Goal: Task Accomplishment & Management: Complete application form

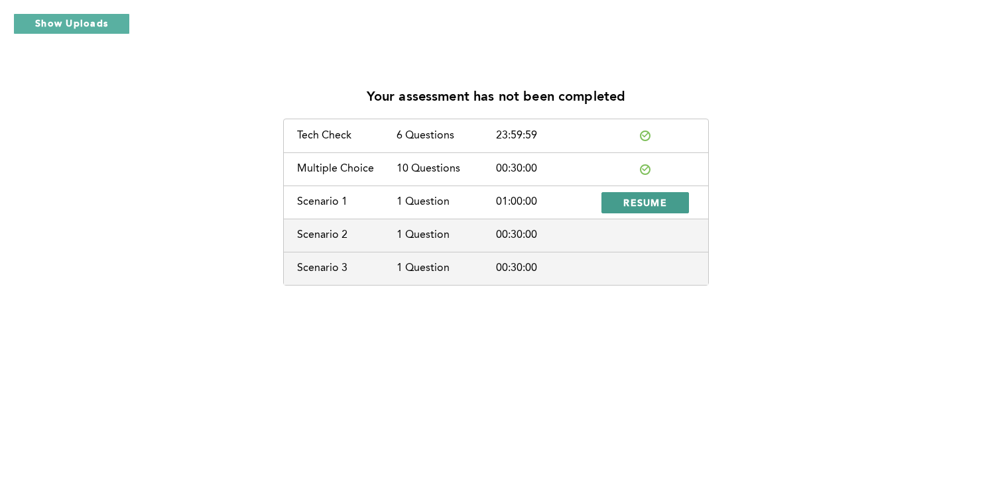
click at [663, 198] on span "RESUME" at bounding box center [645, 202] width 44 height 13
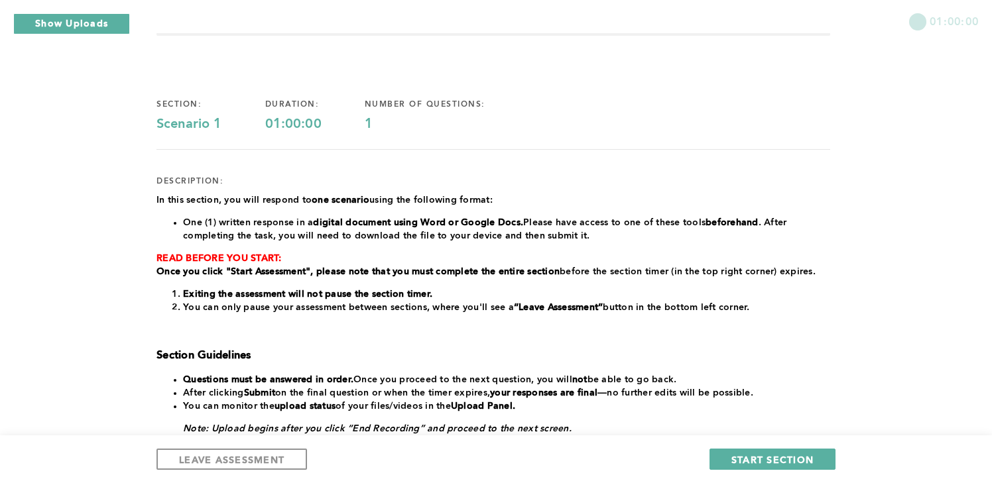
scroll to position [70, 0]
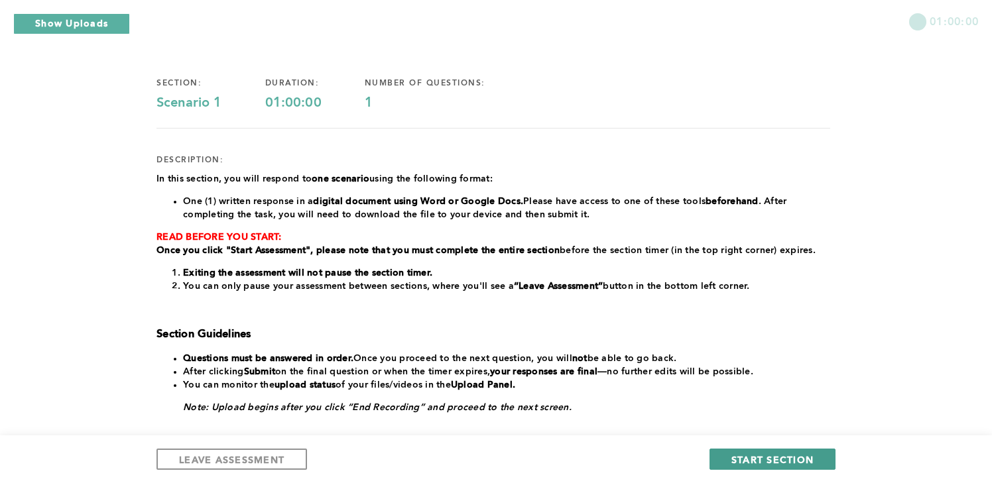
click at [730, 461] on button "START SECTION" at bounding box center [772, 459] width 126 height 21
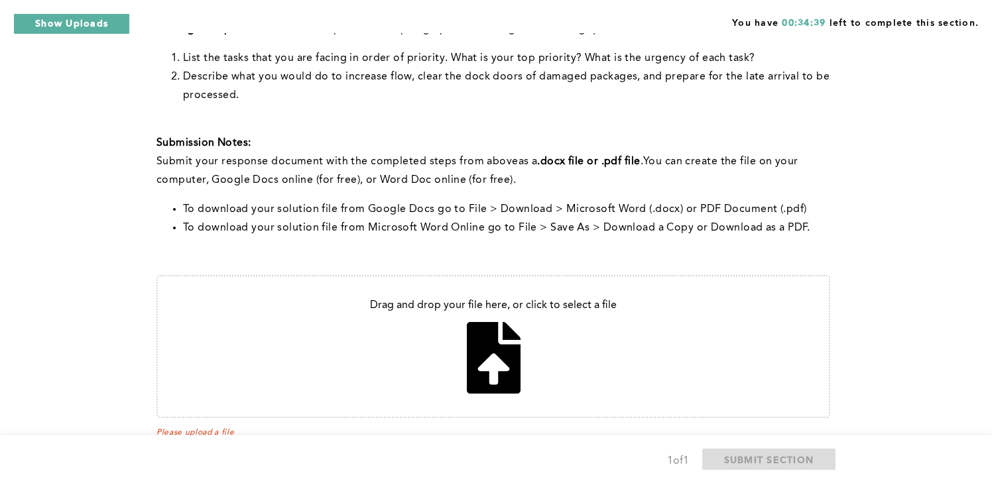
scroll to position [540, 0]
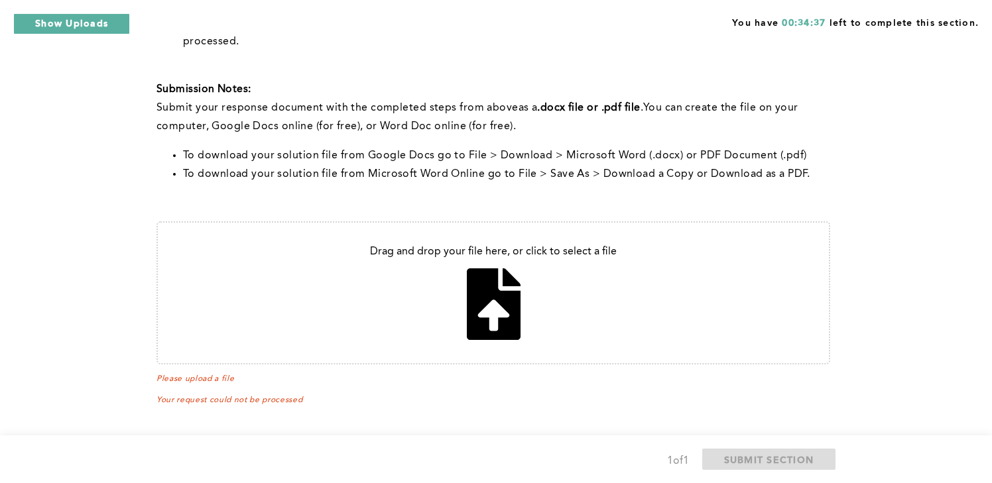
click at [503, 314] on input "file" at bounding box center [493, 293] width 671 height 141
type input "C:\fakepath\problem sloving test.pdf"
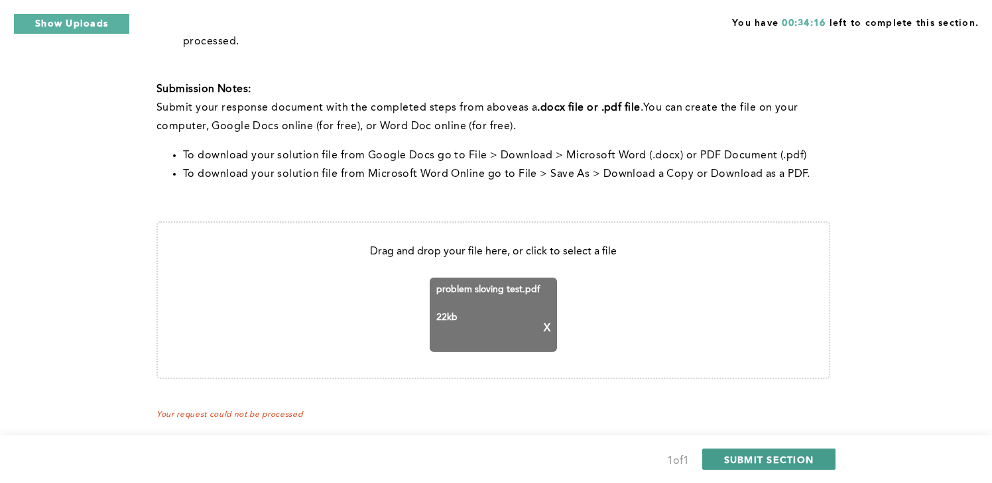
click at [740, 464] on span "SUBMIT SECTION" at bounding box center [769, 460] width 90 height 13
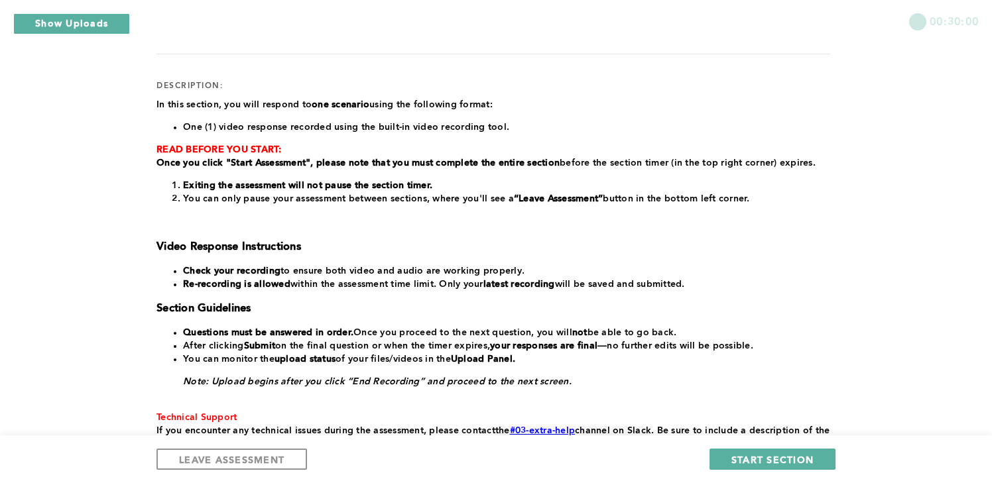
scroll to position [143, 0]
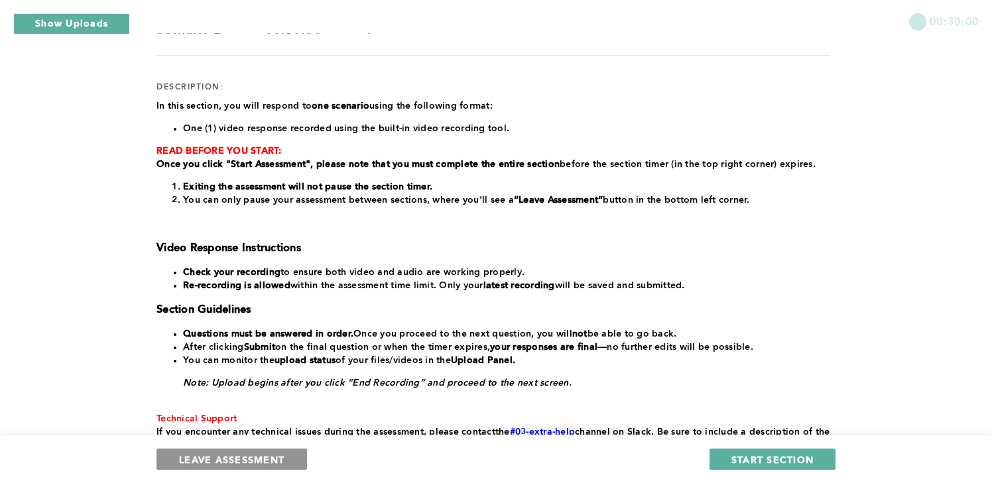
click at [290, 458] on button "LEAVE ASSESSMENT" at bounding box center [231, 459] width 151 height 21
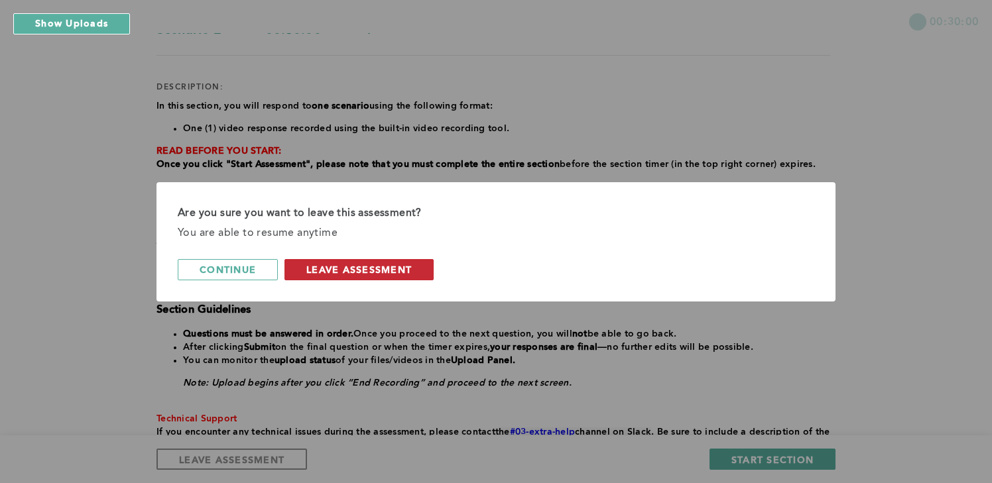
click at [403, 272] on span "leave assessment" at bounding box center [358, 269] width 105 height 13
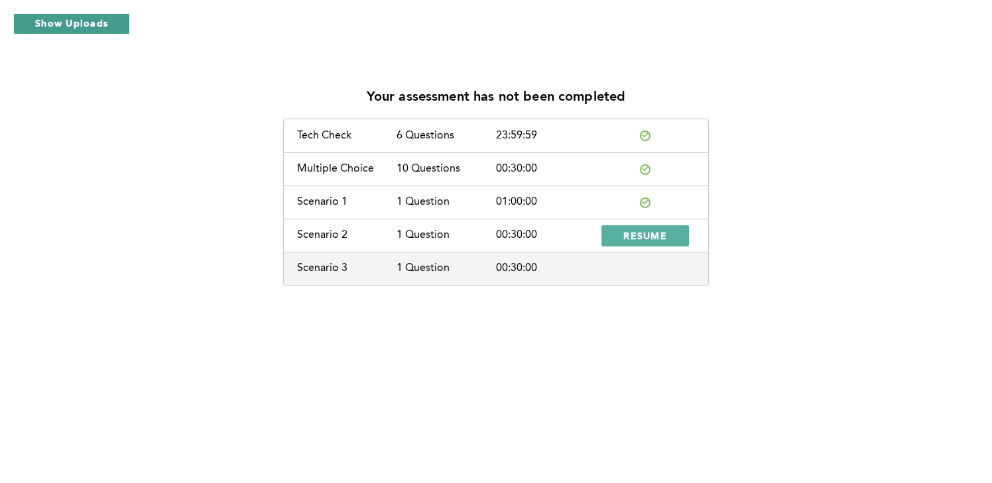
click at [107, 25] on button "Show Uploads" at bounding box center [71, 23] width 117 height 21
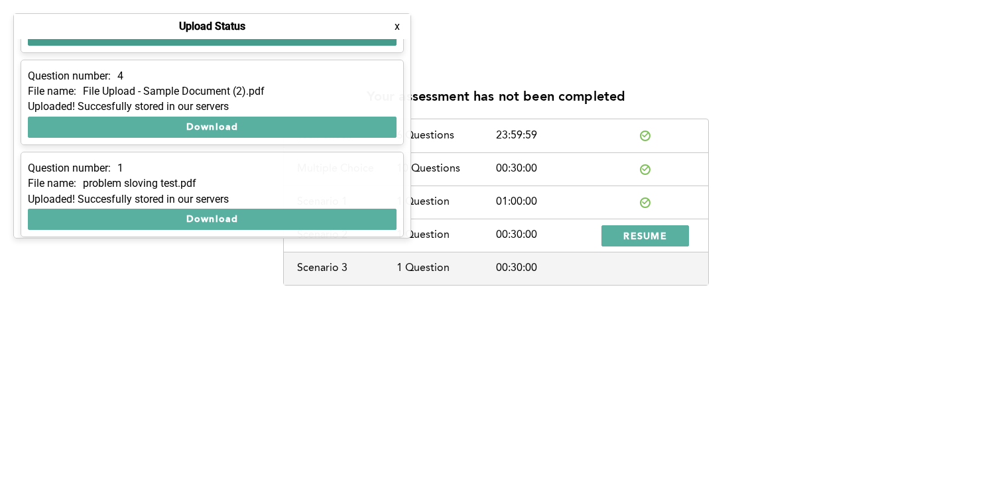
scroll to position [78, 0]
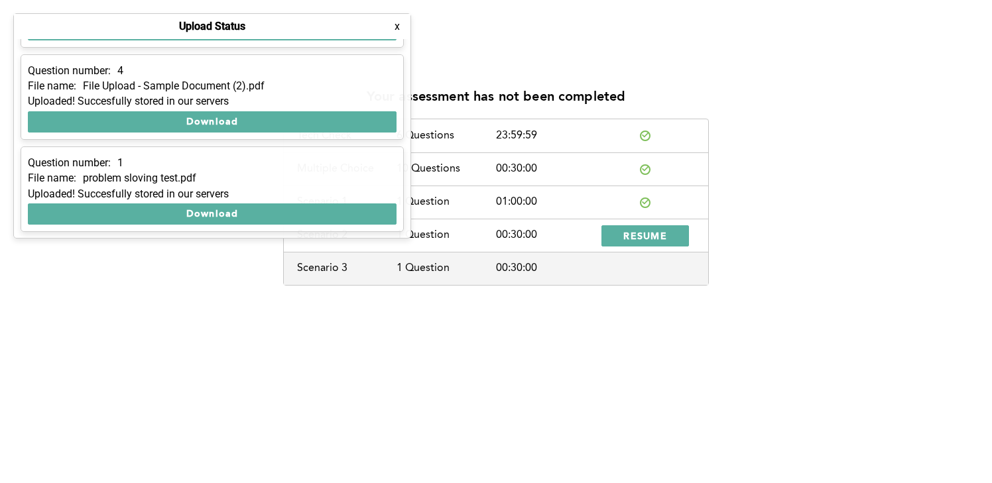
click at [395, 31] on button "x" at bounding box center [397, 26] width 13 height 13
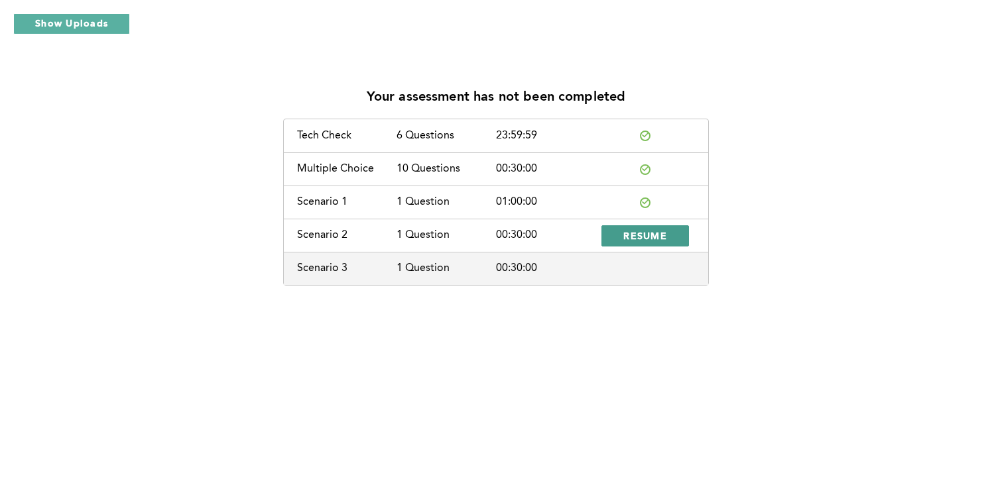
click at [625, 243] on button "RESUME" at bounding box center [645, 235] width 88 height 21
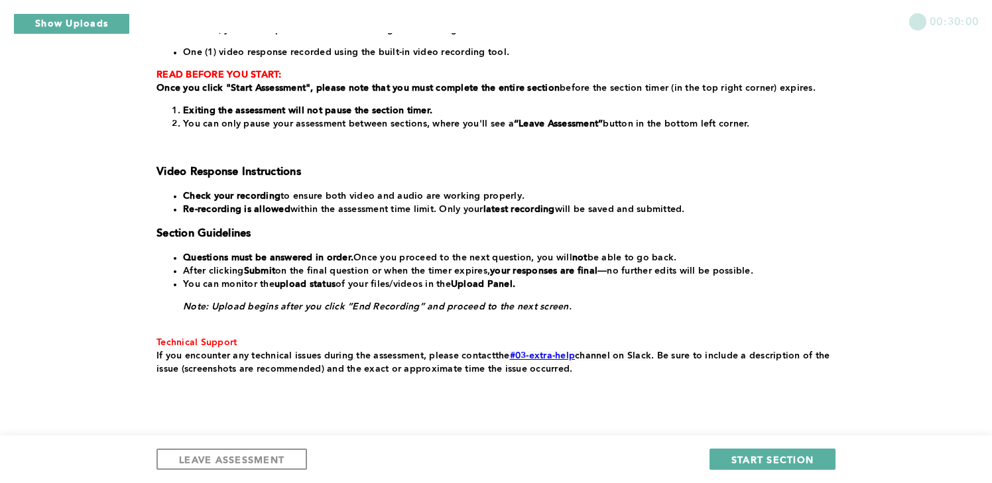
scroll to position [220, 0]
click at [718, 458] on button "START SECTION" at bounding box center [772, 459] width 126 height 21
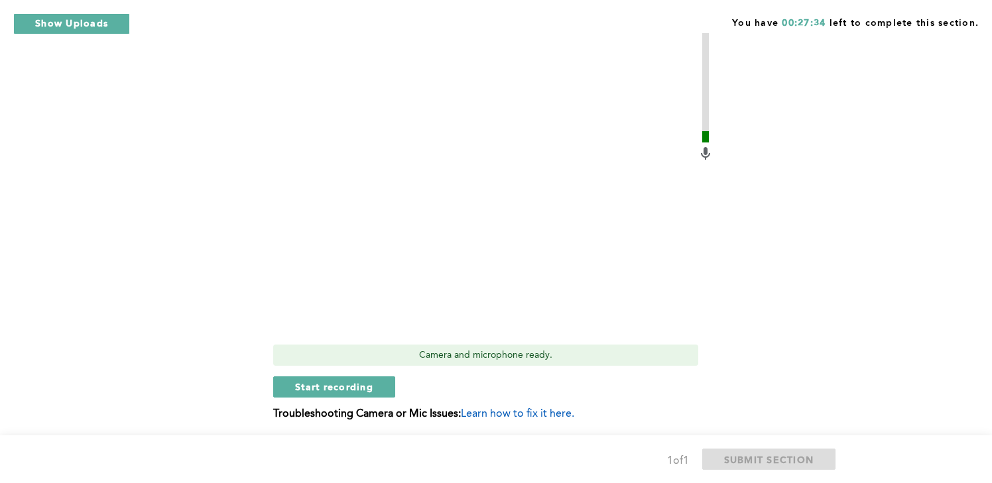
scroll to position [478, 0]
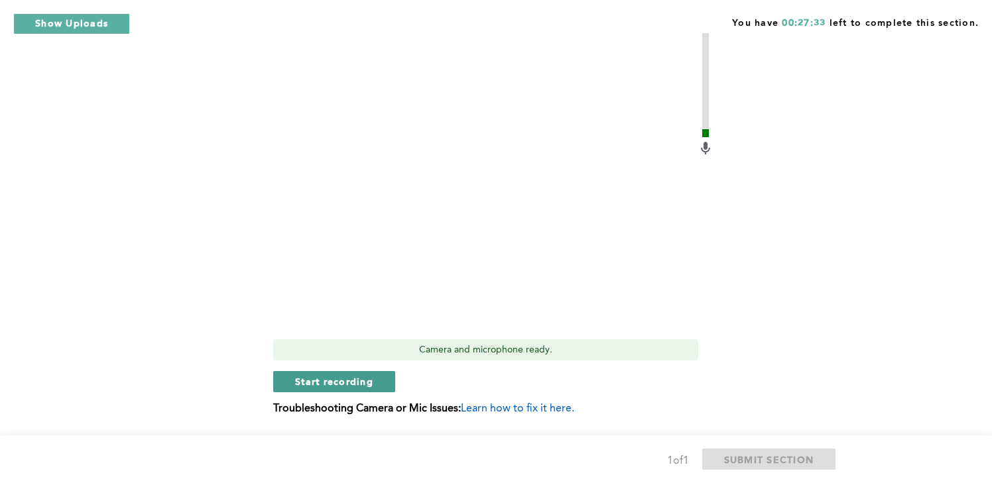
click at [379, 377] on button "Start recording" at bounding box center [334, 381] width 122 height 21
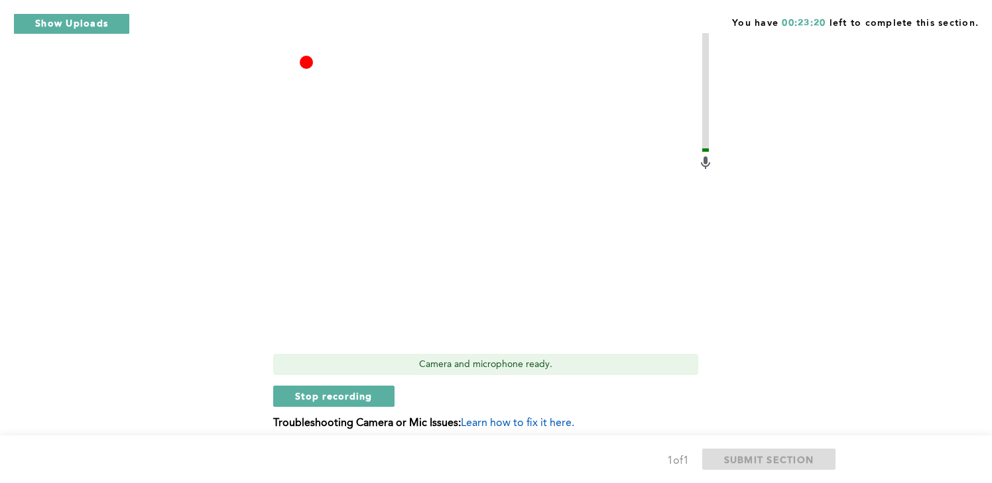
scroll to position [477, 0]
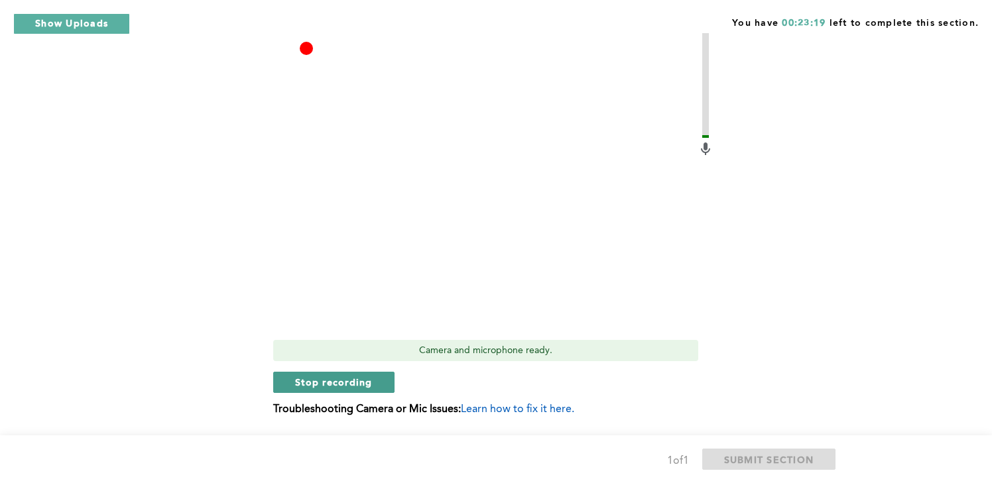
click at [328, 383] on span "Stop recording" at bounding box center [334, 382] width 78 height 13
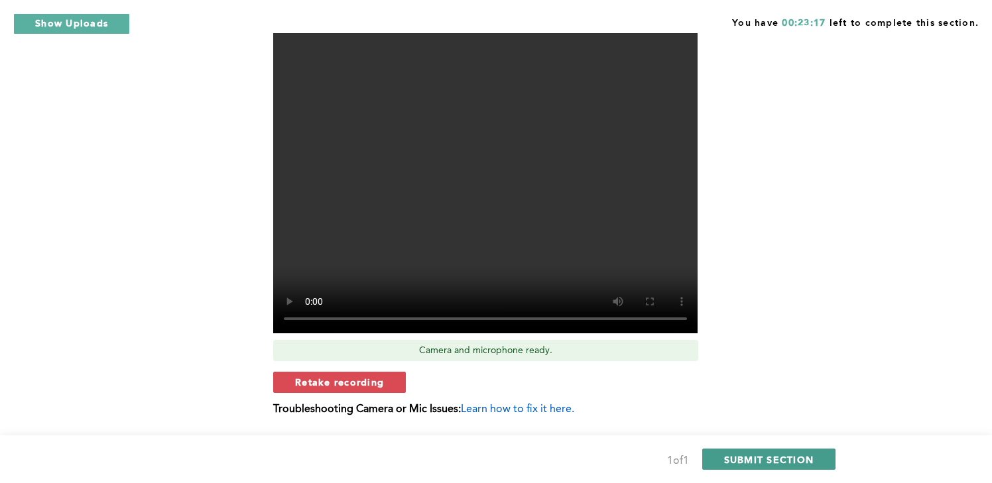
click at [742, 463] on span "SUBMIT SECTION" at bounding box center [769, 460] width 90 height 13
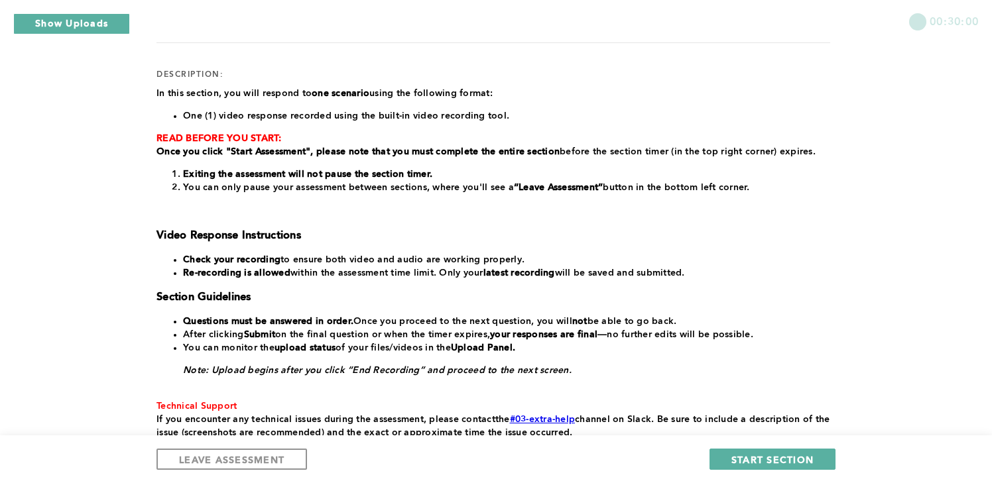
scroll to position [161, 0]
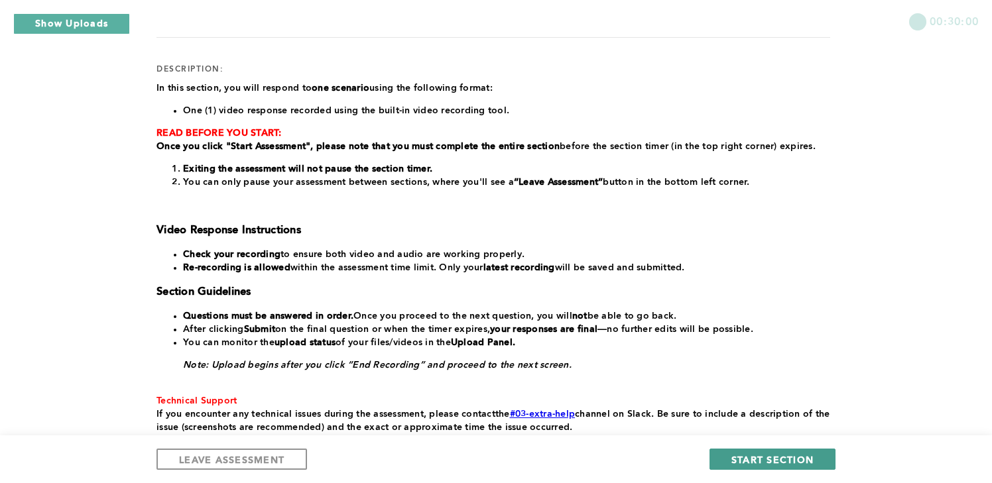
click at [742, 465] on span "START SECTION" at bounding box center [772, 460] width 82 height 13
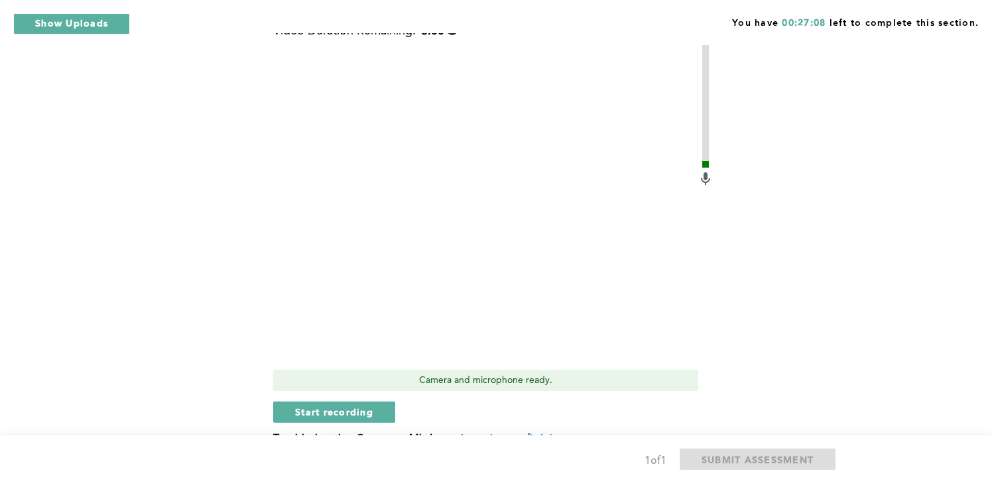
scroll to position [392, 0]
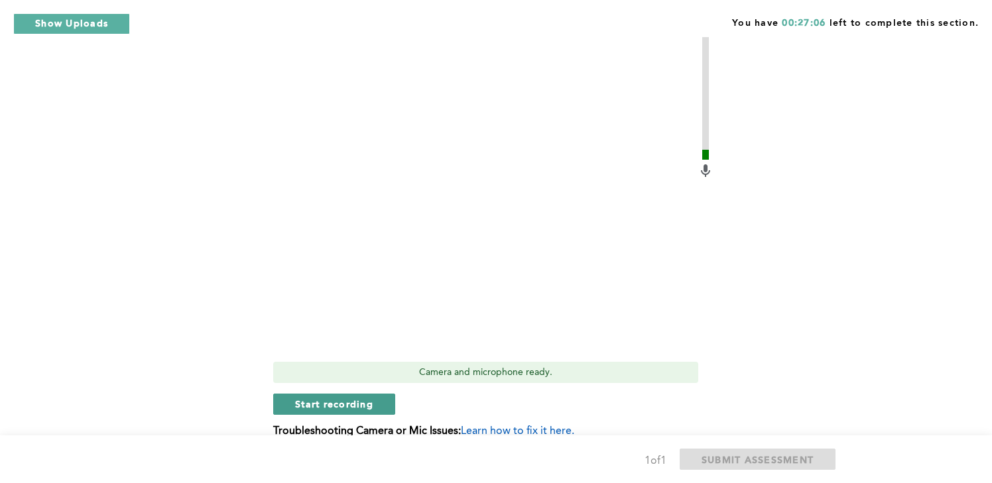
click at [389, 410] on button "Start recording" at bounding box center [334, 404] width 122 height 21
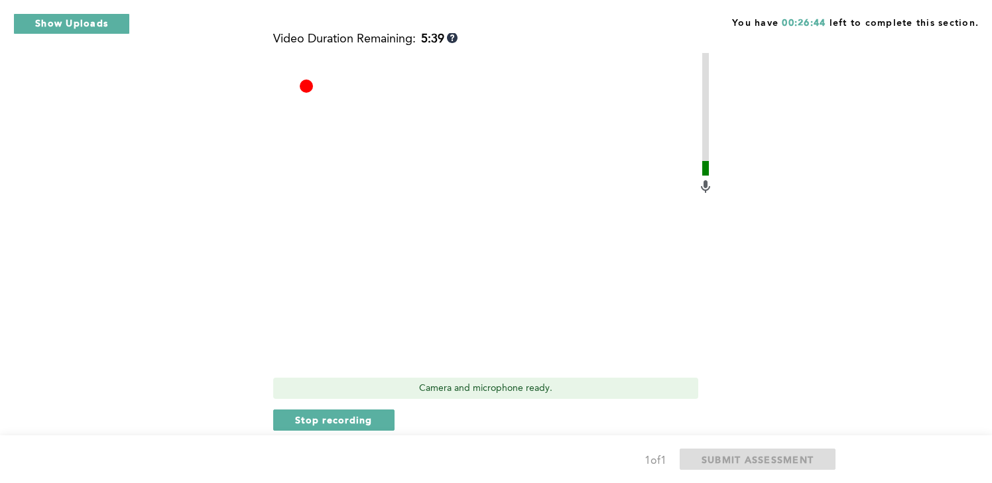
scroll to position [378, 0]
click at [367, 418] on span "Stop recording" at bounding box center [334, 418] width 78 height 13
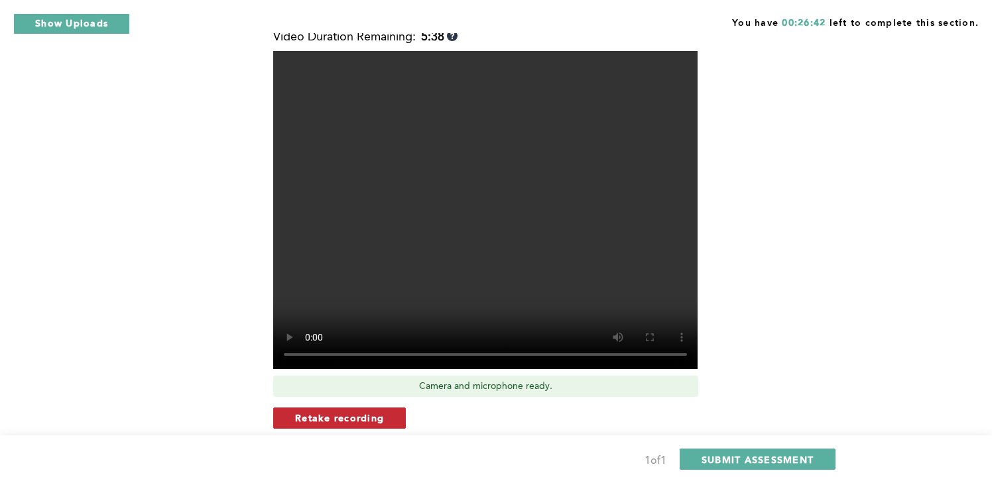
click at [382, 418] on span "Retake recording" at bounding box center [339, 418] width 89 height 13
click at [492, 399] on div "Video Duration Remaining: 5:38 Camera and microphone ready. Are you sure you wa…" at bounding box center [493, 269] width 440 height 476
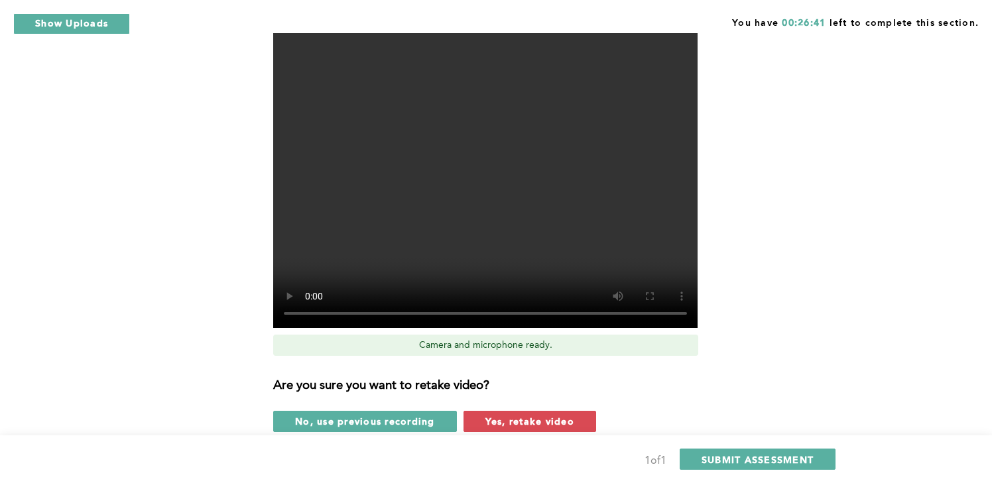
scroll to position [427, 0]
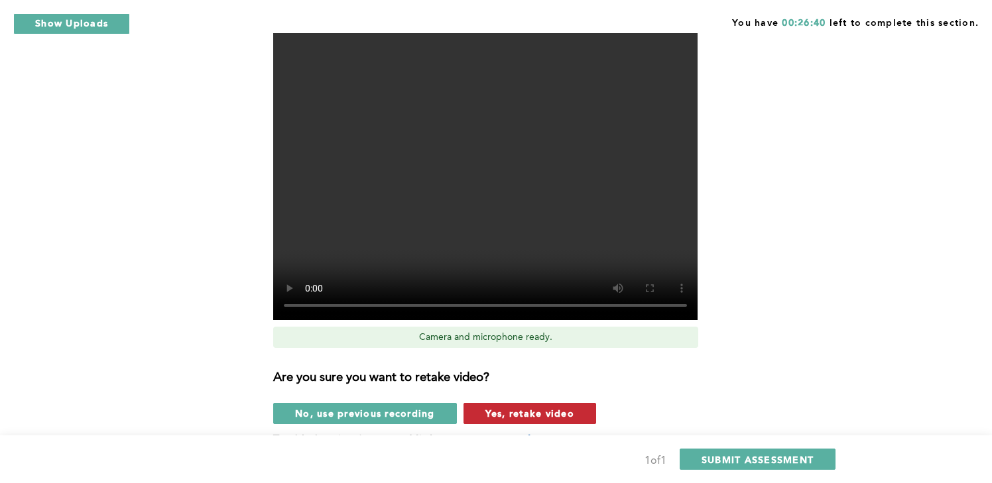
click at [499, 418] on span "Yes, retake video" at bounding box center [529, 413] width 89 height 13
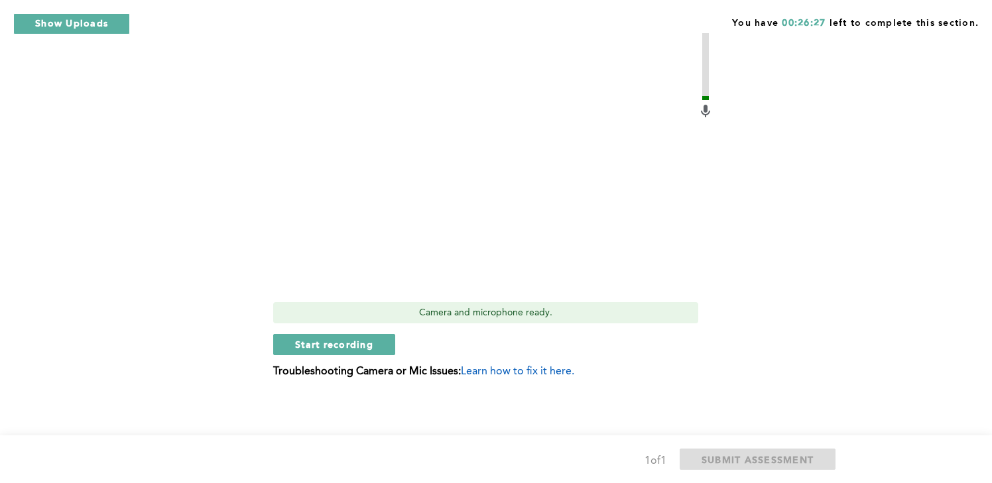
scroll to position [453, 0]
click at [327, 339] on span "Start recording" at bounding box center [334, 343] width 78 height 13
click at [355, 348] on span "Stop recording" at bounding box center [334, 343] width 78 height 13
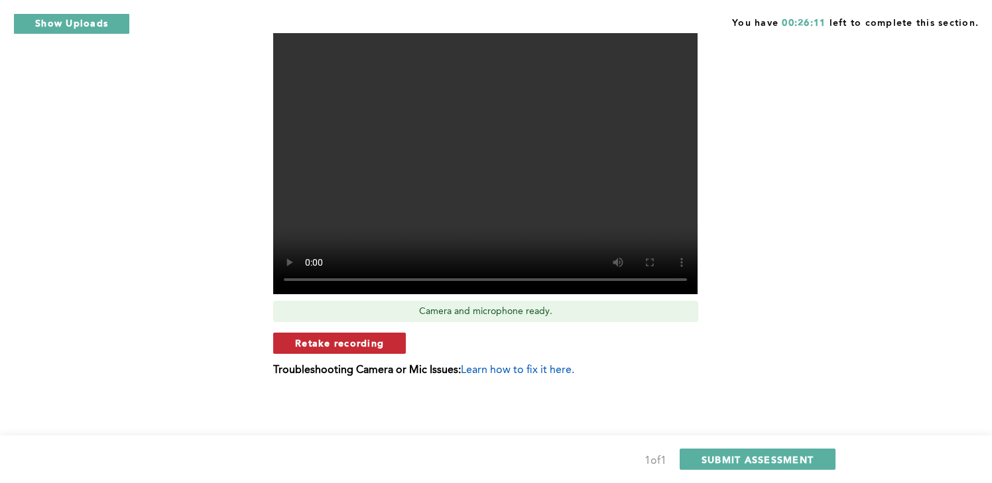
click at [391, 343] on button "Retake recording" at bounding box center [339, 343] width 133 height 21
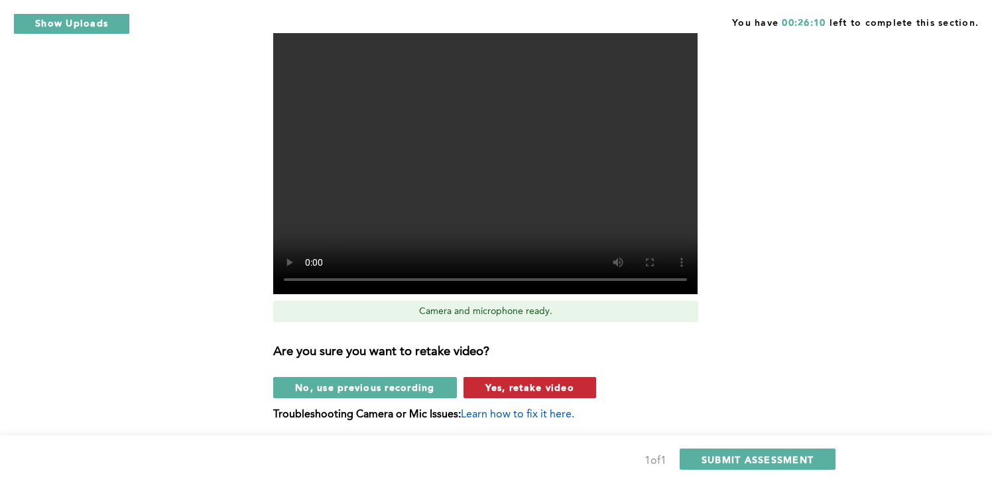
click at [519, 394] on span "Yes, retake video" at bounding box center [529, 387] width 89 height 13
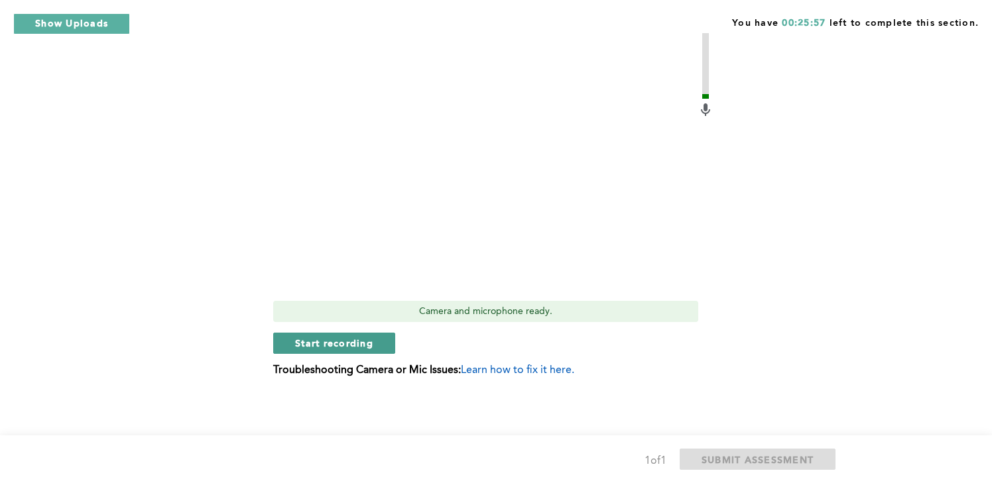
click at [365, 346] on span "Start recording" at bounding box center [334, 343] width 78 height 13
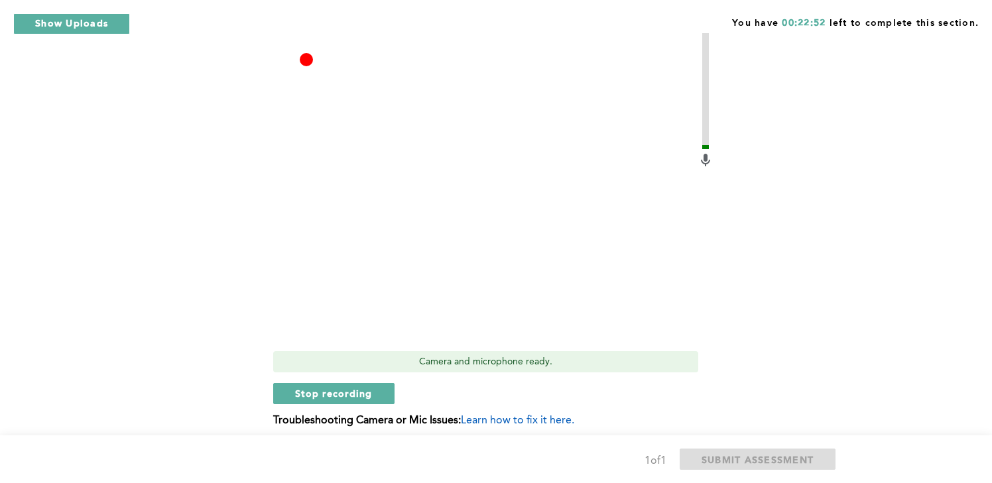
scroll to position [410, 0]
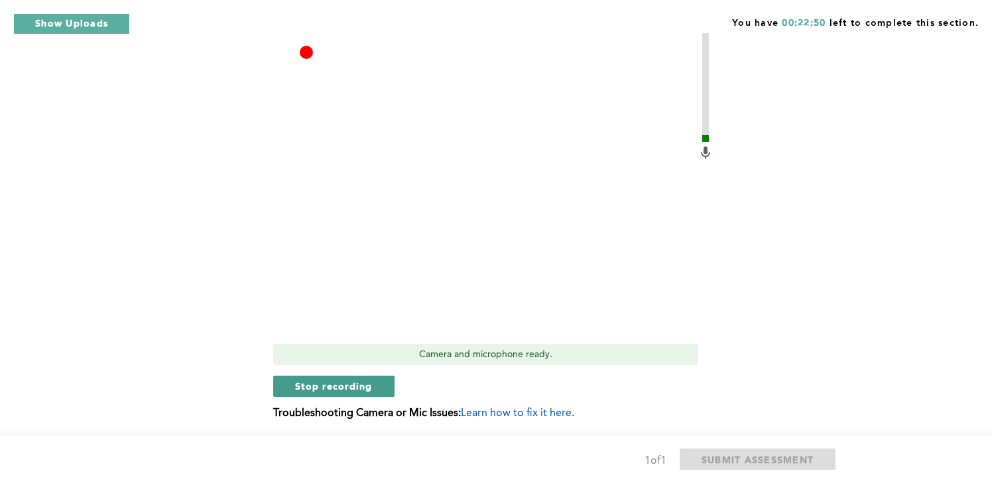
click at [392, 392] on button "Stop recording" at bounding box center [333, 386] width 121 height 21
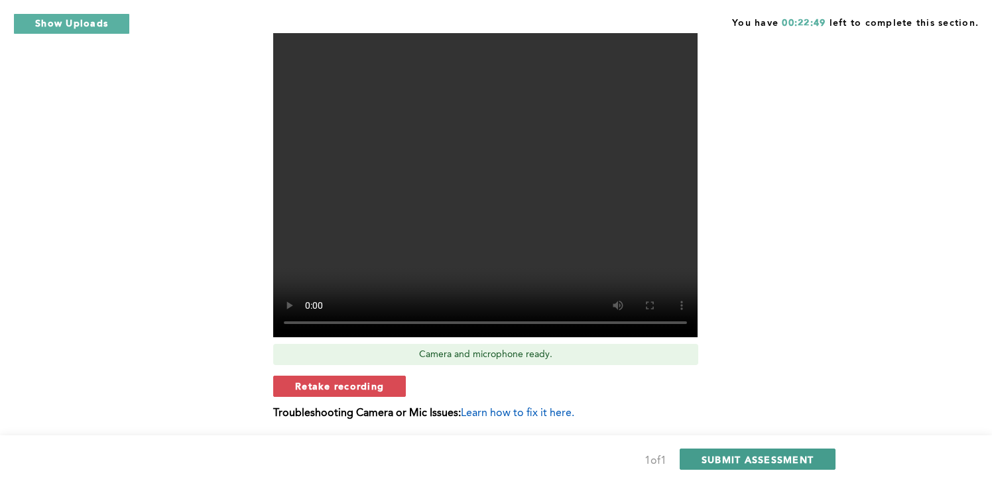
click at [723, 459] on span "SUBMIT ASSESSMENT" at bounding box center [758, 460] width 112 height 13
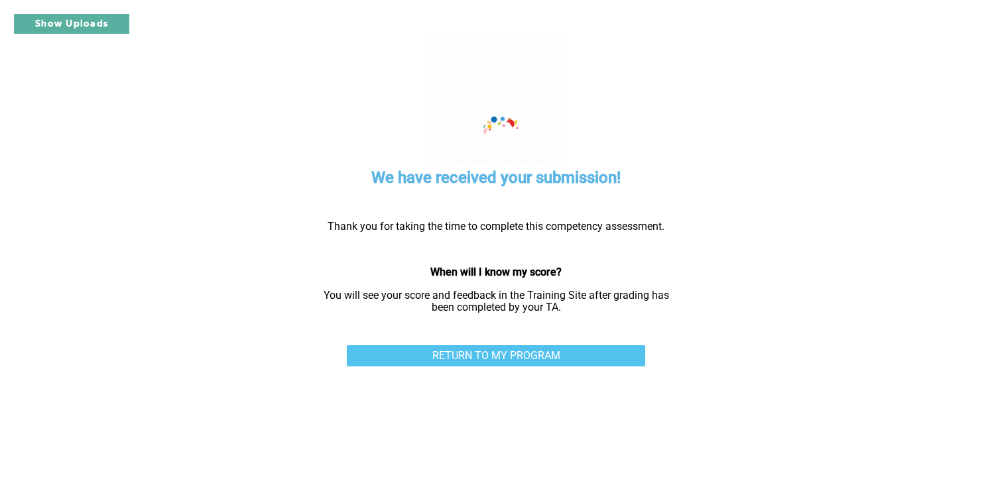
click at [608, 355] on link "RETURN TO MY PROGRAM" at bounding box center [496, 355] width 298 height 21
